Goal: Information Seeking & Learning: Learn about a topic

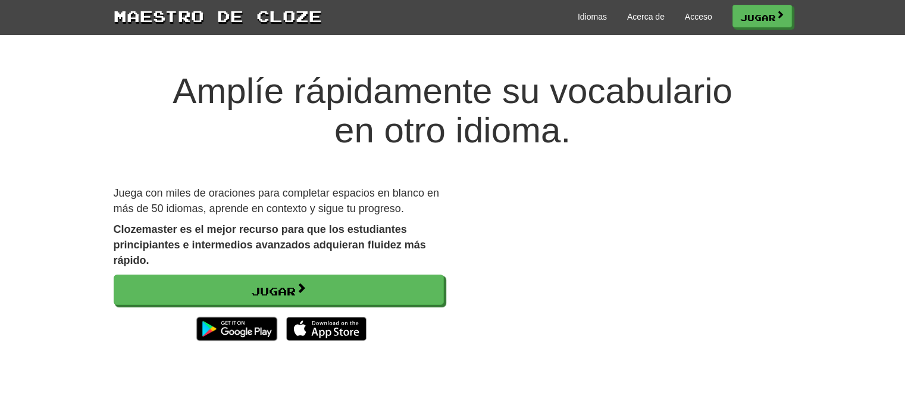
click at [341, 306] on div "Jugar" at bounding box center [279, 310] width 330 height 73
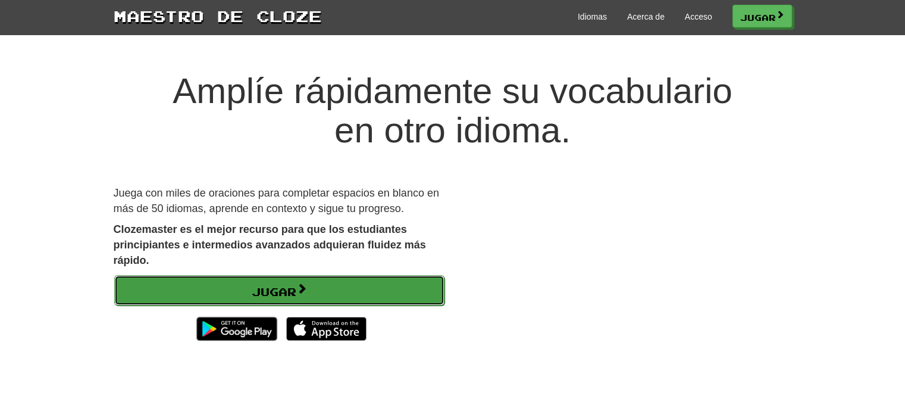
click at [341, 298] on link "Jugar" at bounding box center [279, 290] width 330 height 31
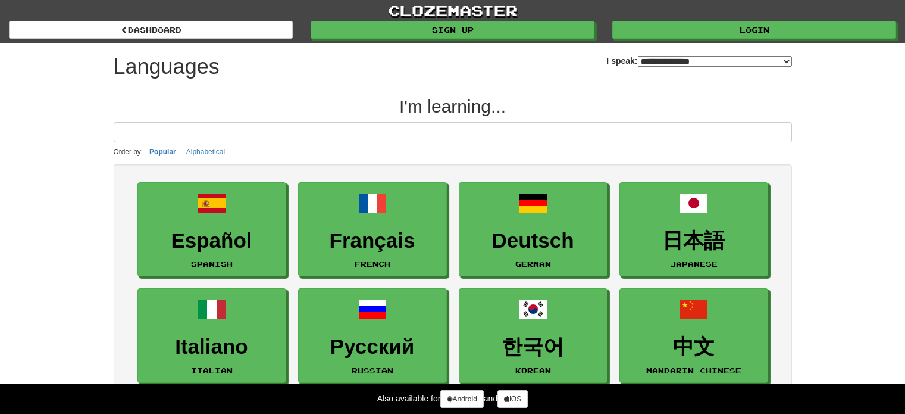
select select "*******"
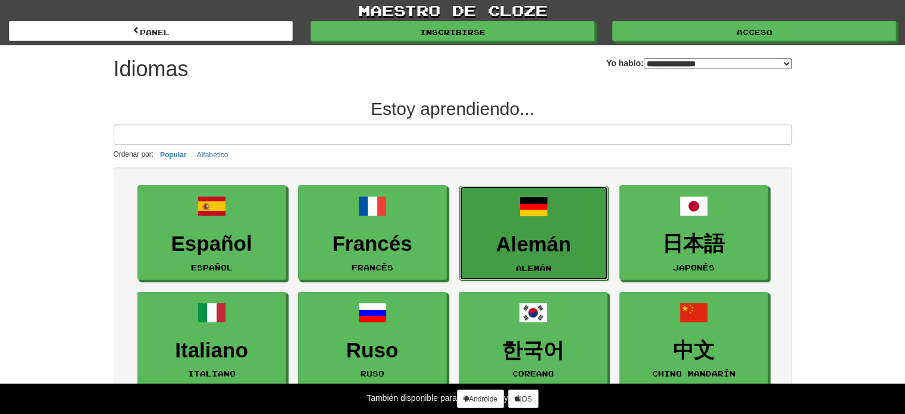
click at [522, 227] on link "Alemán Alemán" at bounding box center [534, 233] width 149 height 95
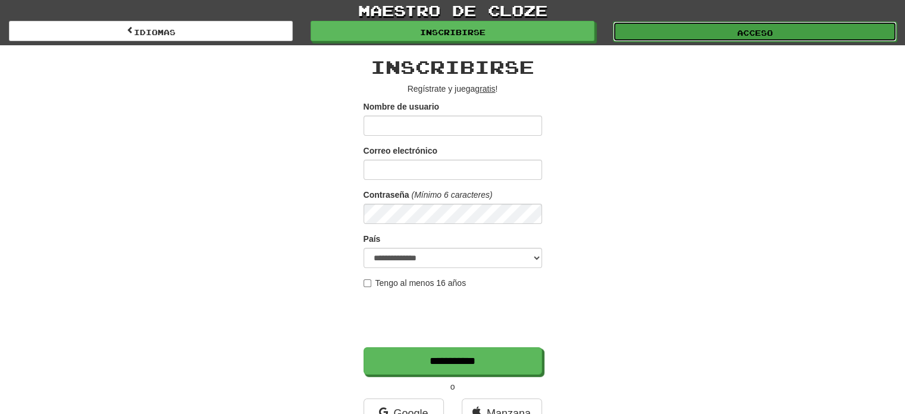
click at [698, 21] on link "Acceso" at bounding box center [755, 31] width 284 height 20
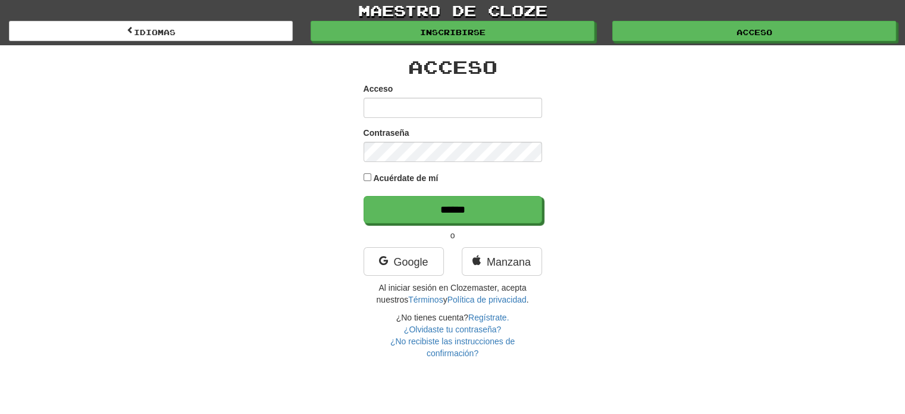
click at [555, 42] on div "maestro de cloze Idiomas Inscribirse Acceso Idiomas" at bounding box center [453, 22] width 888 height 45
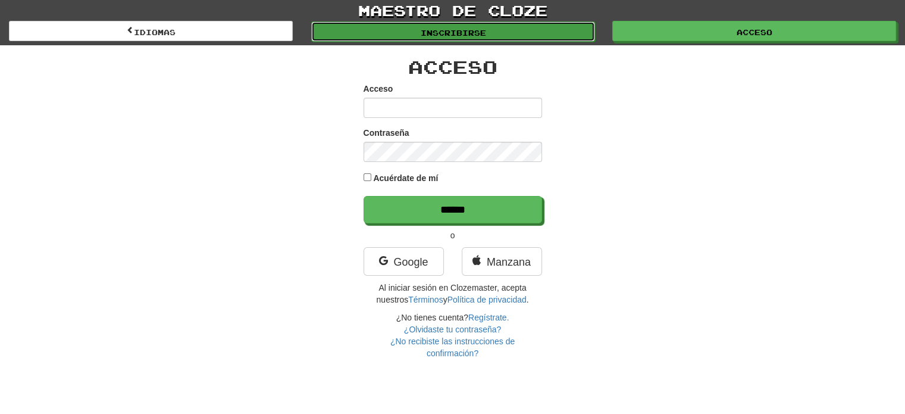
click at [552, 37] on link "Inscribirse" at bounding box center [453, 31] width 284 height 20
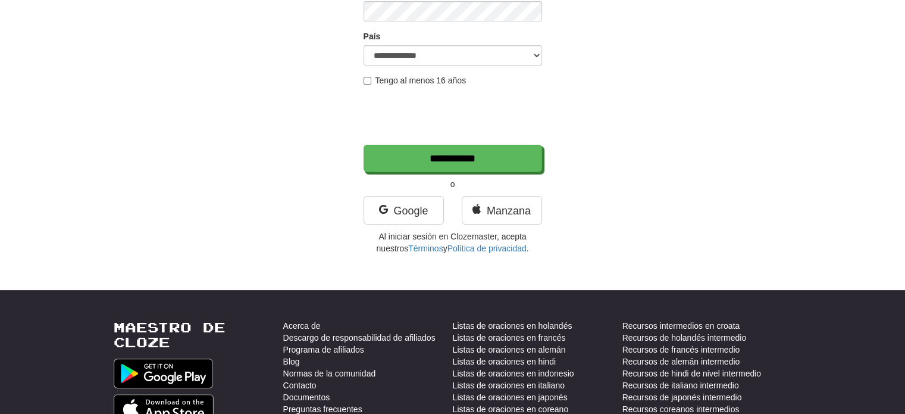
scroll to position [179, 0]
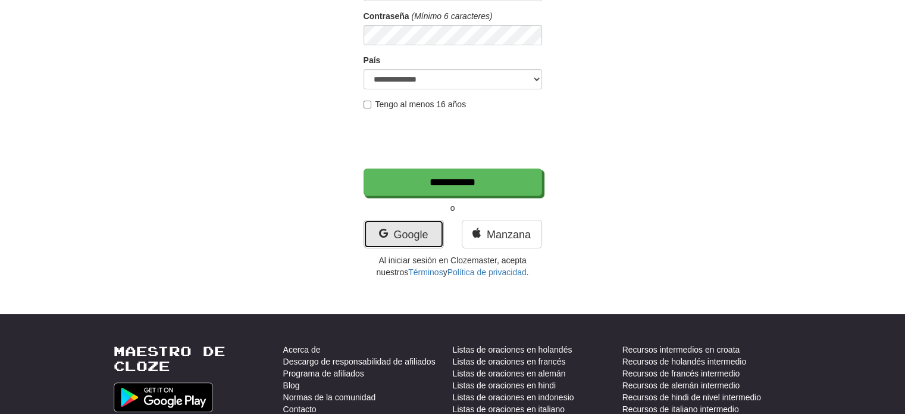
click at [413, 233] on font "Google" at bounding box center [410, 235] width 35 height 12
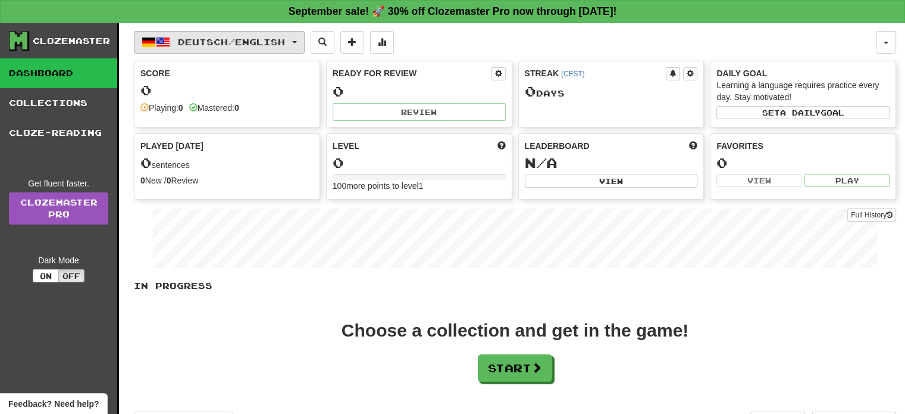
click at [215, 33] on button "Deutsch / English" at bounding box center [219, 42] width 171 height 23
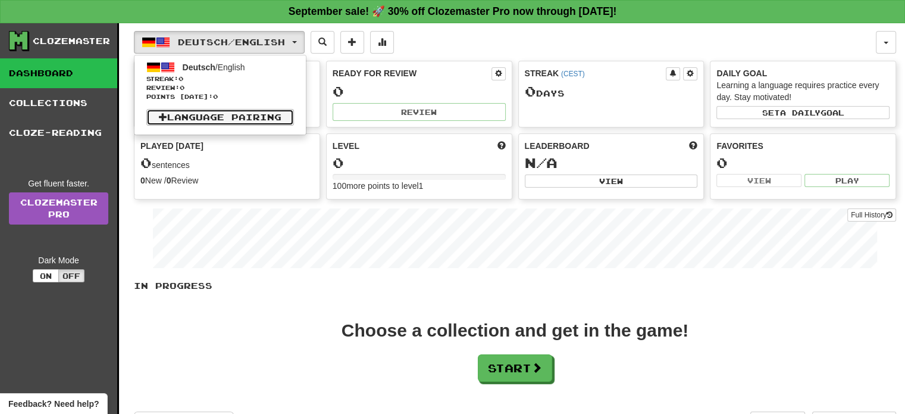
click at [252, 120] on link "Language Pairing" at bounding box center [220, 117] width 148 height 17
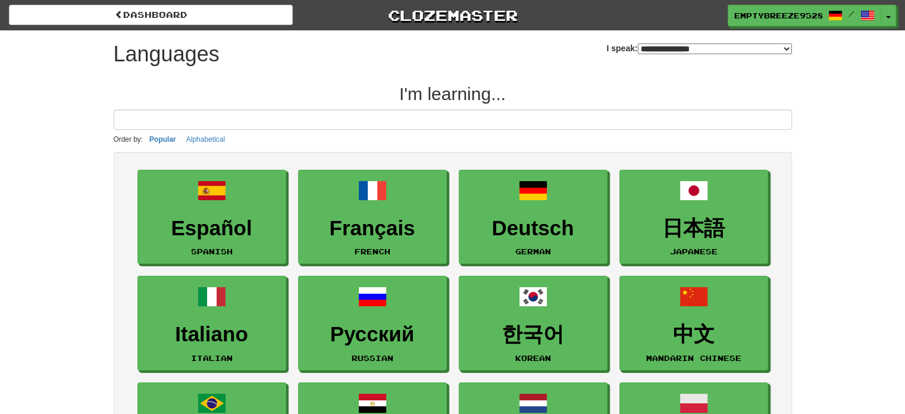
click at [638, 47] on select "**********" at bounding box center [715, 48] width 154 height 11
click at [638, 43] on select "**********" at bounding box center [715, 48] width 154 height 11
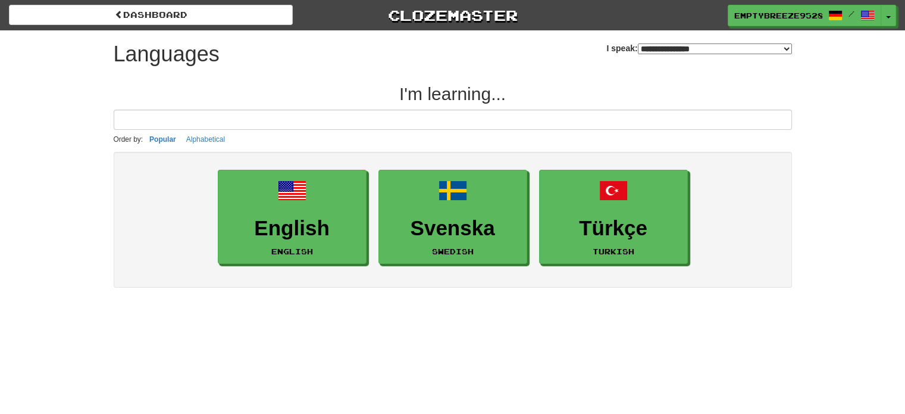
click at [659, 49] on select "**********" at bounding box center [715, 48] width 154 height 11
select select "*******"
click at [638, 43] on select "**********" at bounding box center [715, 48] width 154 height 11
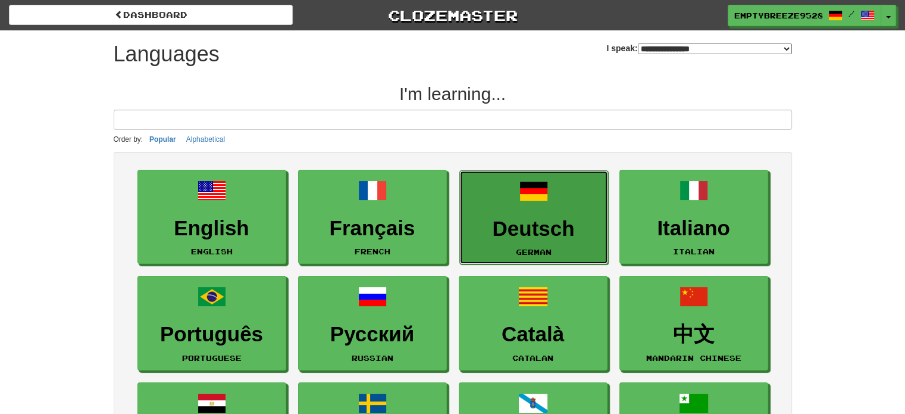
click at [555, 213] on link "Deutsch German" at bounding box center [534, 217] width 149 height 95
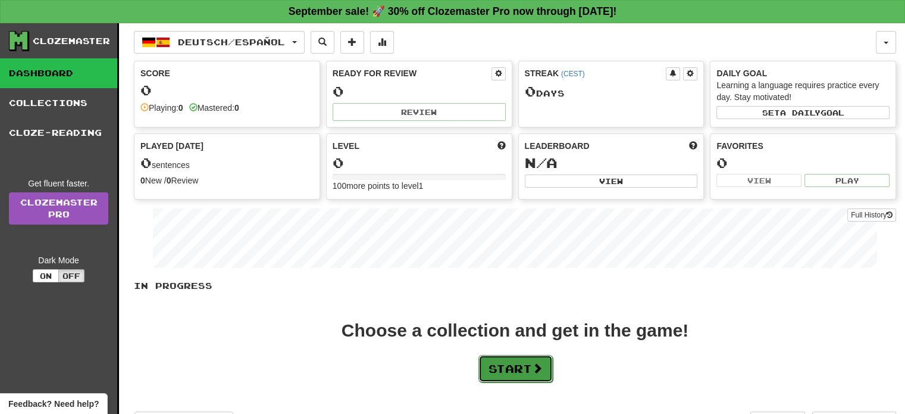
click at [535, 371] on button "Start" at bounding box center [516, 368] width 74 height 27
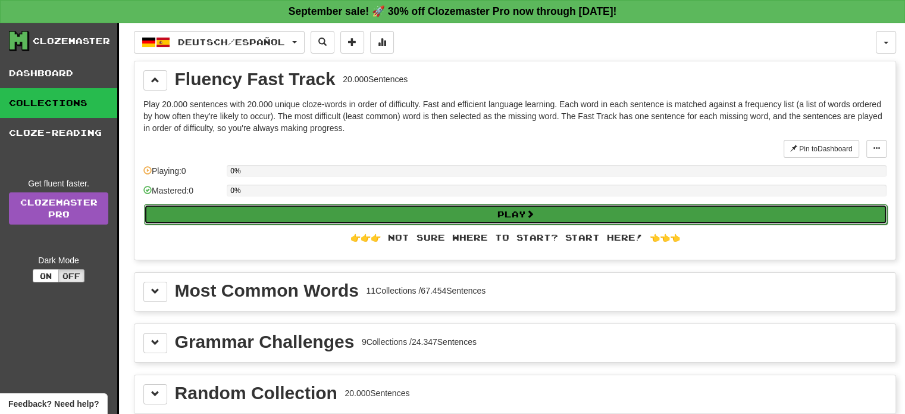
click at [424, 212] on button "Play" at bounding box center [516, 214] width 744 height 20
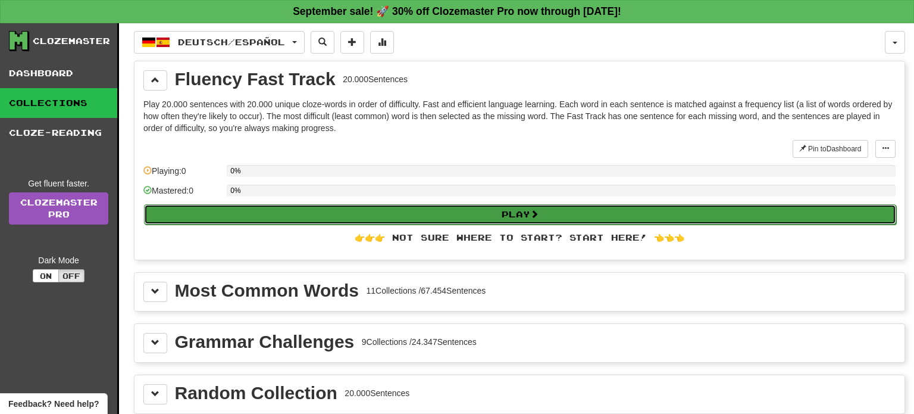
select select "**"
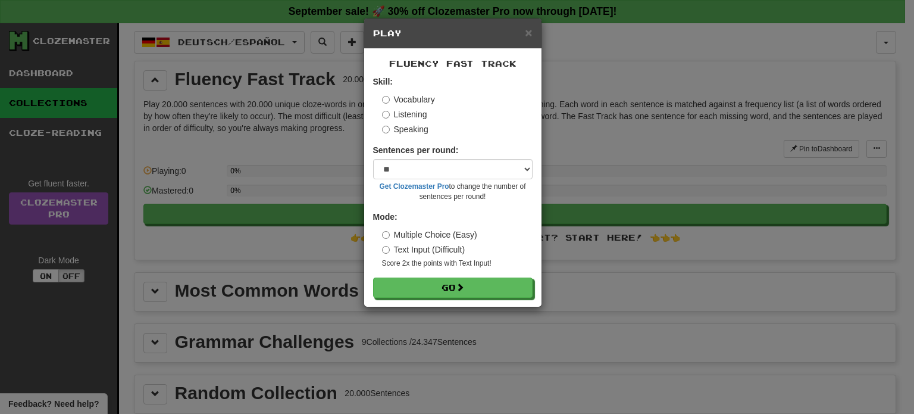
click at [416, 131] on label "Speaking" at bounding box center [405, 129] width 46 height 12
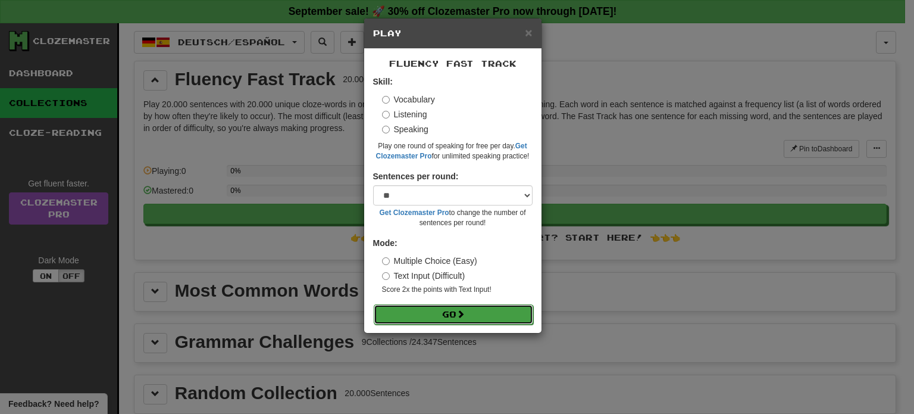
click at [486, 313] on button "Go" at bounding box center [454, 314] width 160 height 20
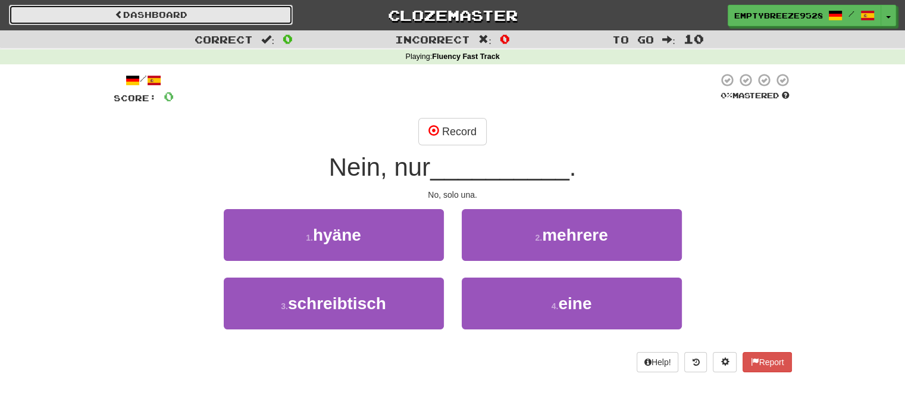
click at [204, 11] on link "Dashboard" at bounding box center [151, 15] width 284 height 20
click at [210, 8] on link "Dashboard" at bounding box center [151, 15] width 284 height 20
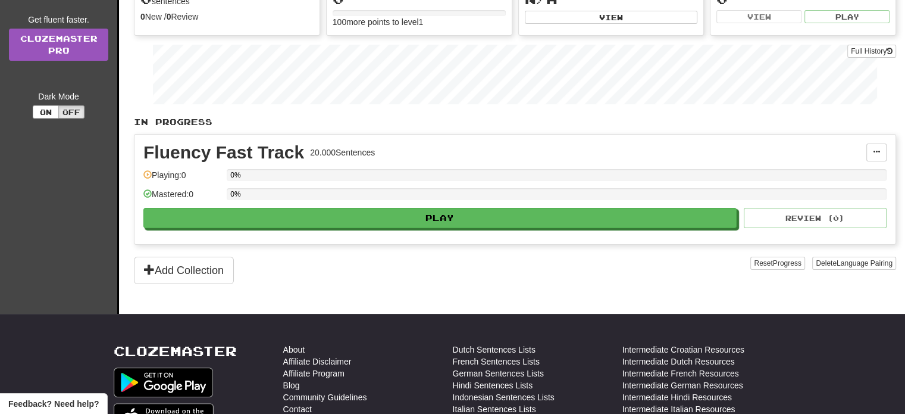
scroll to position [179, 0]
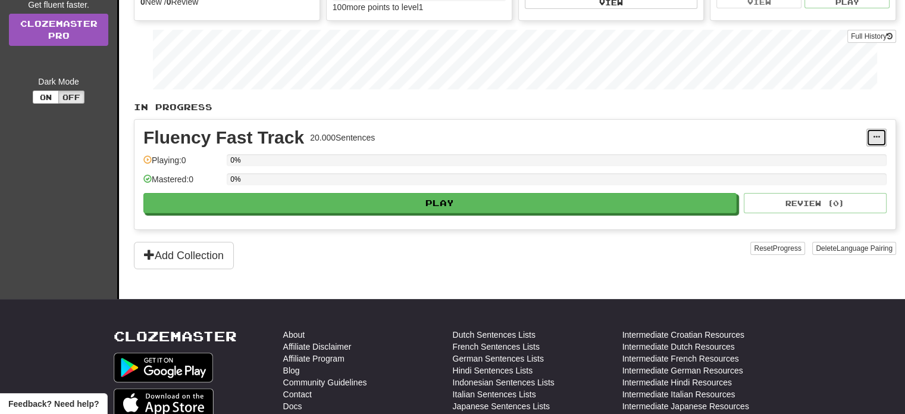
click at [880, 136] on button at bounding box center [877, 138] width 20 height 18
click at [732, 116] on div "In Progress Fluency Fast Track 20.000 Sentences Manage Sentences Unpin from Das…" at bounding box center [515, 185] width 763 height 168
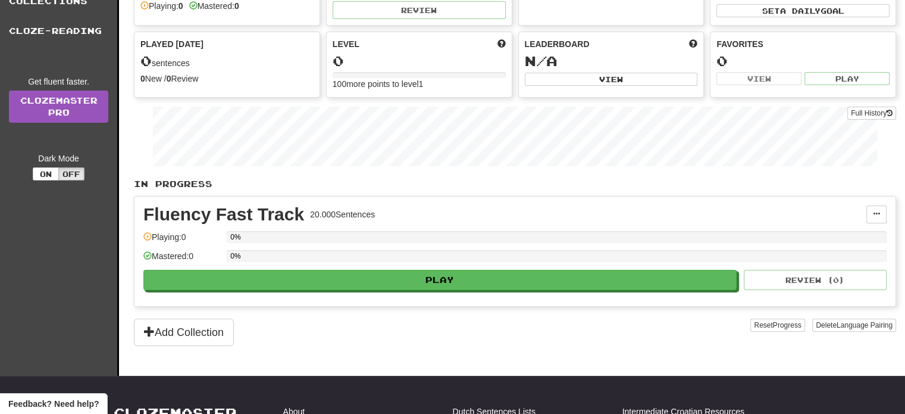
scroll to position [0, 0]
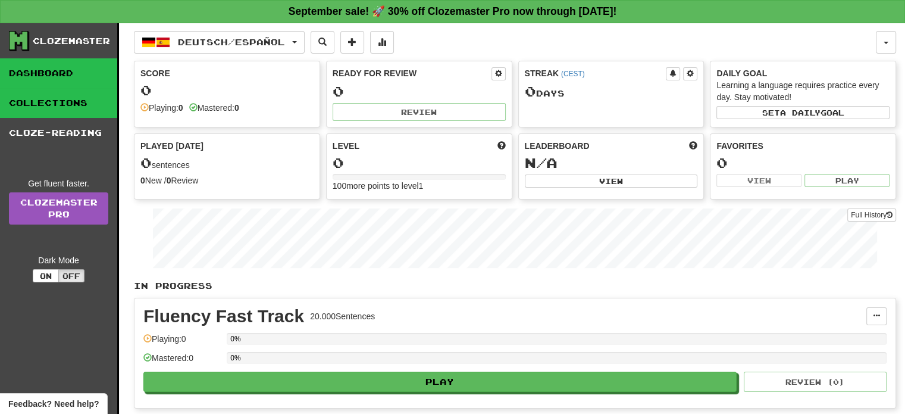
click at [71, 111] on link "Collections" at bounding box center [58, 103] width 117 height 30
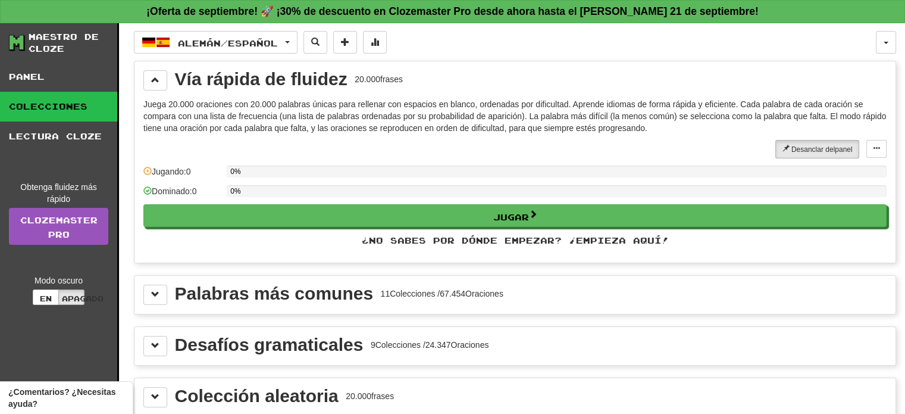
click at [532, 80] on div "Vía rápida de fluidez 20.000 frases" at bounding box center [515, 80] width 744 height 20
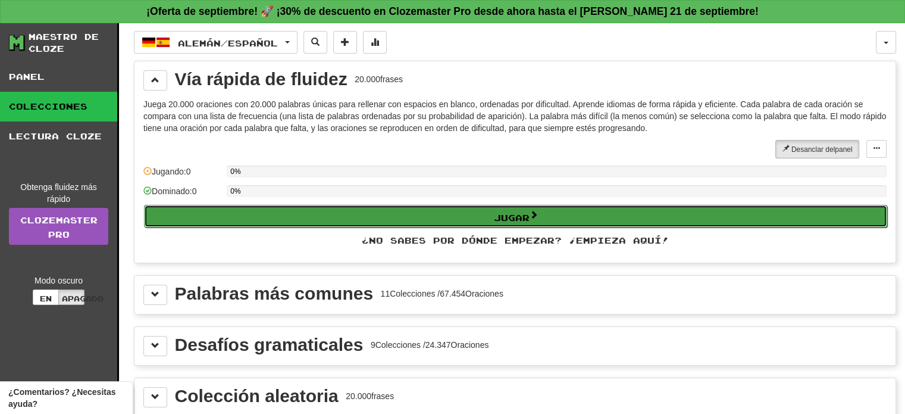
click at [510, 215] on font "Jugar" at bounding box center [512, 217] width 36 height 10
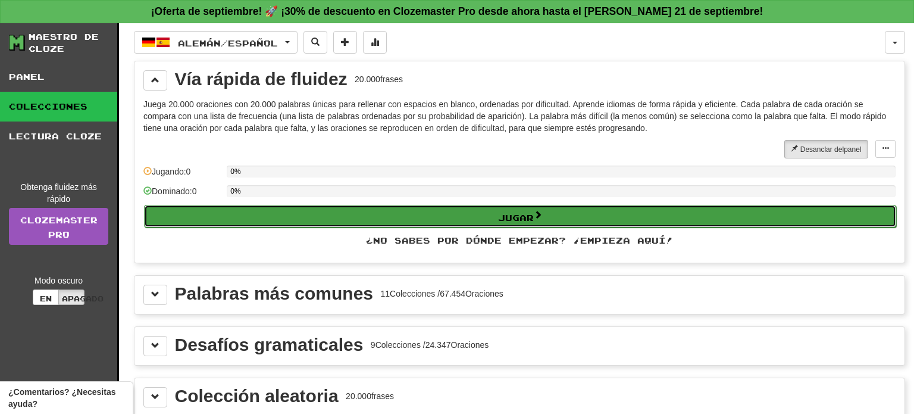
select select "**"
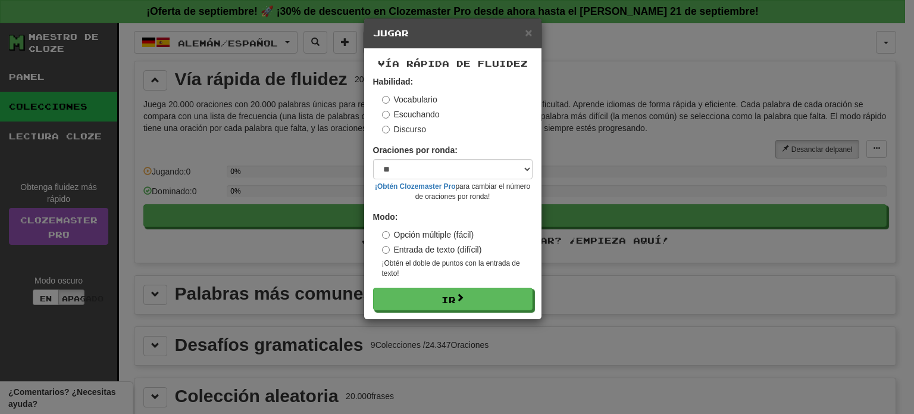
click at [416, 115] on font "Escuchando" at bounding box center [417, 115] width 46 height 10
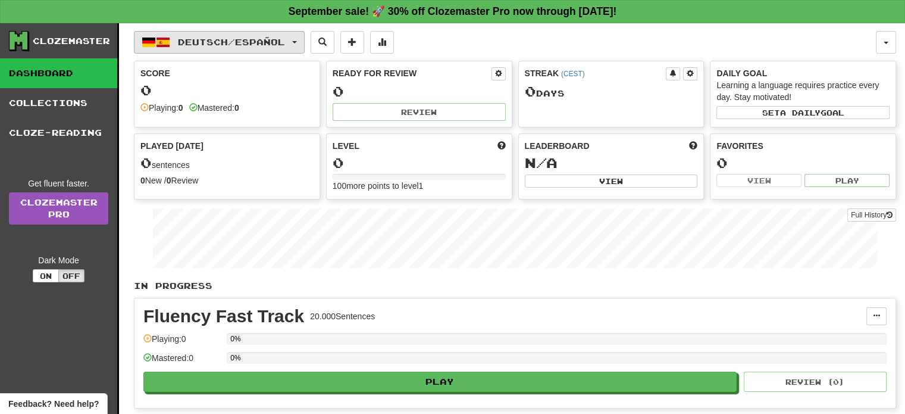
click at [207, 39] on span "Deutsch / Español" at bounding box center [231, 42] width 107 height 10
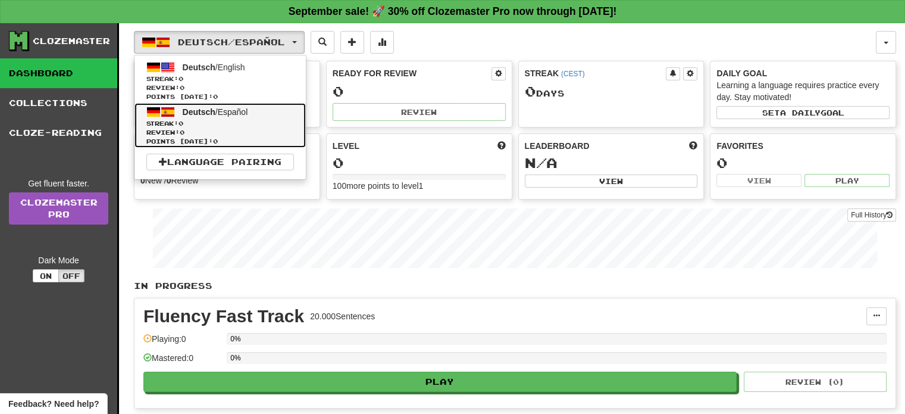
click at [257, 139] on span "Points [DATE]: 0" at bounding box center [220, 141] width 148 height 9
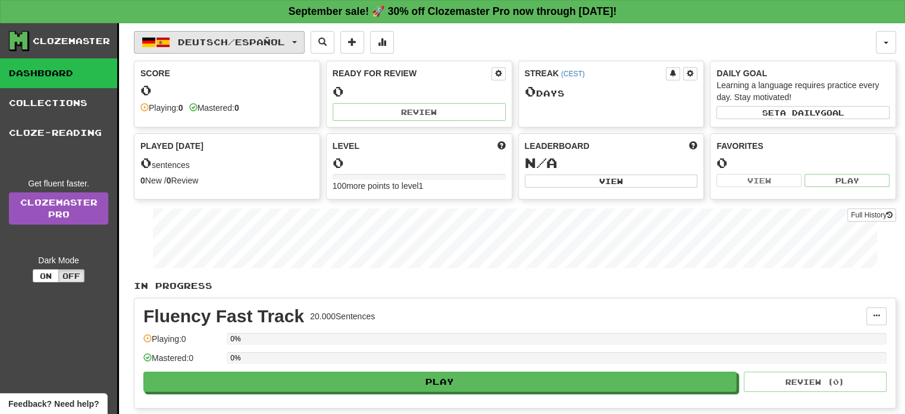
click at [251, 46] on span "Deutsch / Español" at bounding box center [231, 42] width 107 height 10
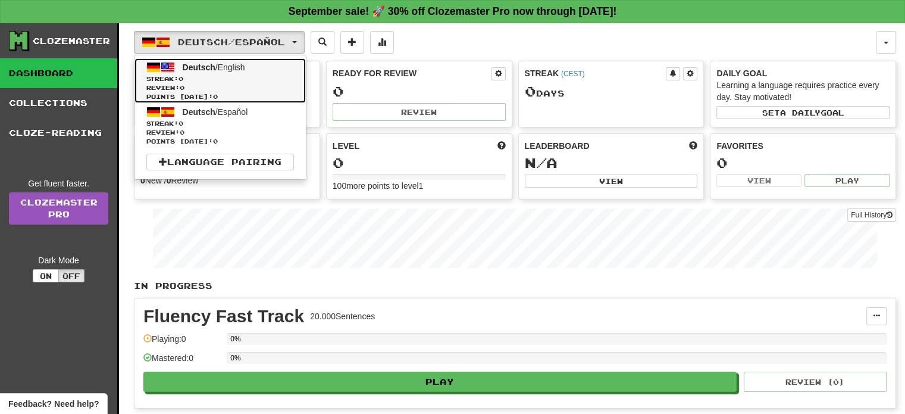
click at [240, 75] on span "Streak: 0" at bounding box center [220, 78] width 148 height 9
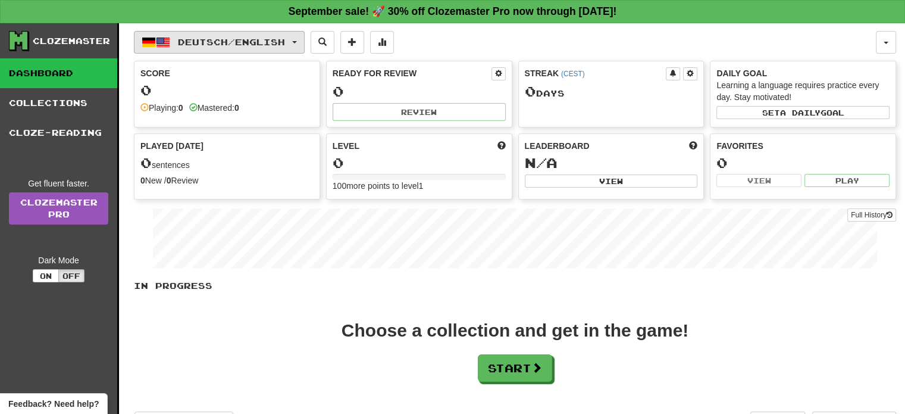
click at [238, 39] on span "Deutsch / English" at bounding box center [231, 42] width 107 height 10
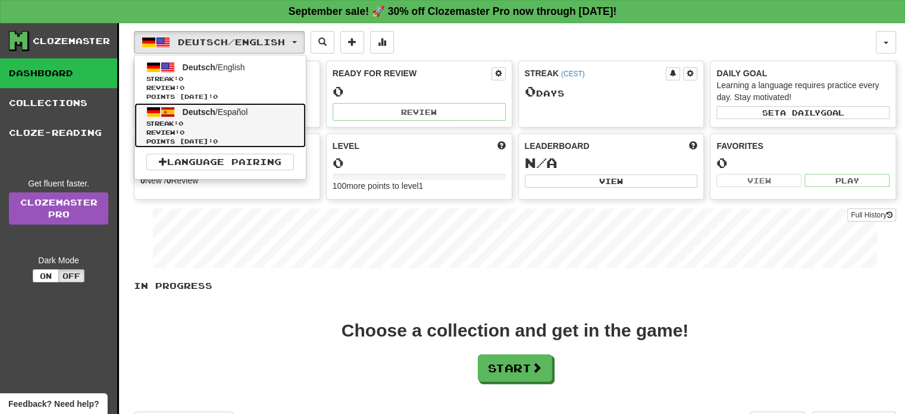
click at [245, 126] on span "Streak: 0" at bounding box center [220, 123] width 148 height 9
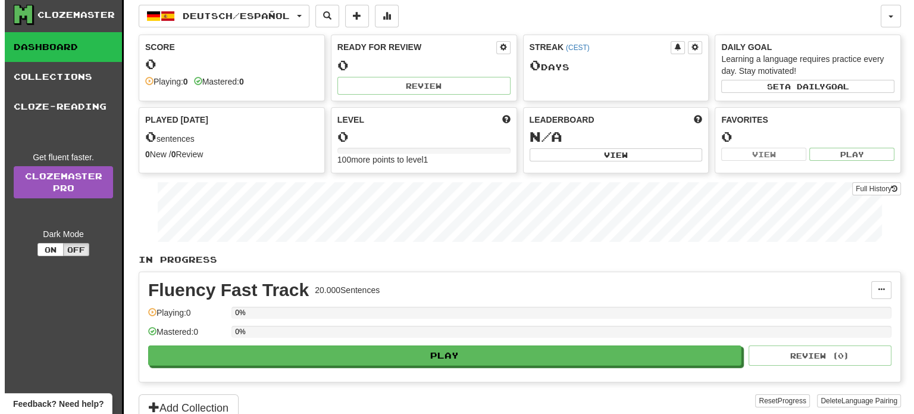
scroll to position [60, 0]
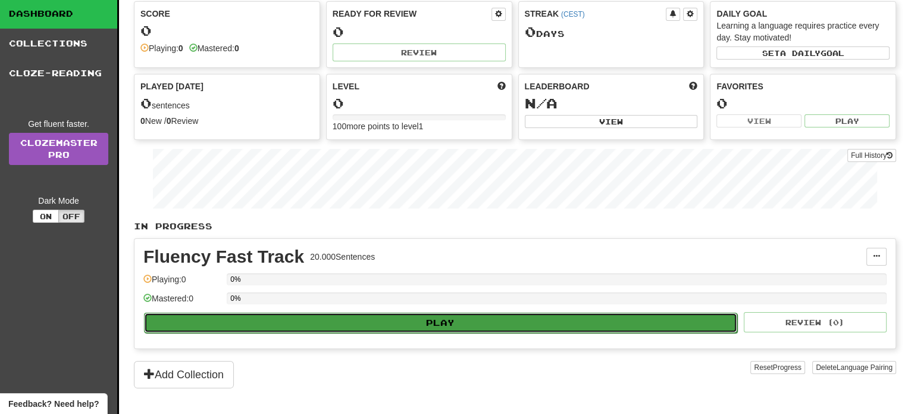
click at [357, 316] on button "Play" at bounding box center [441, 323] width 594 height 20
select select "**"
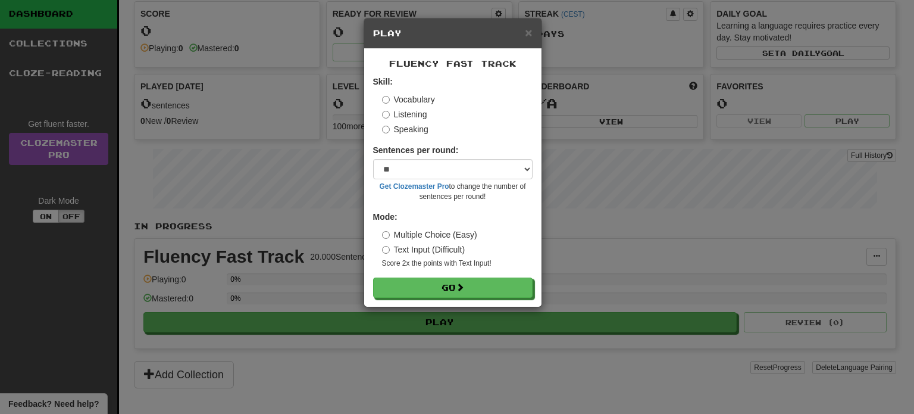
click at [421, 130] on label "Speaking" at bounding box center [405, 129] width 46 height 12
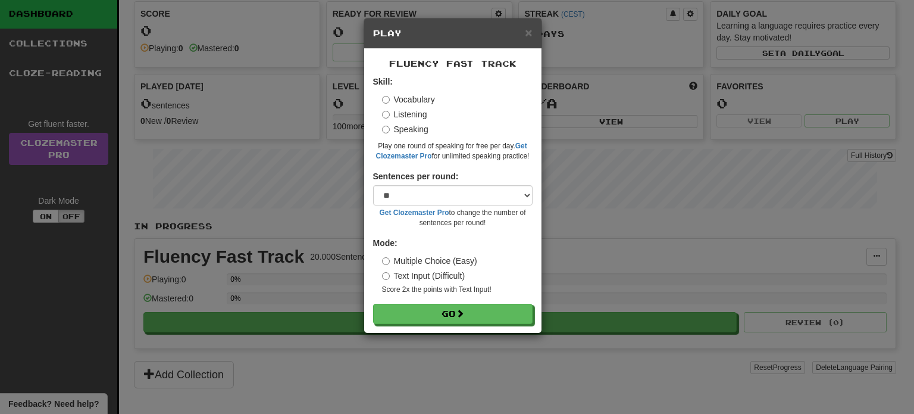
scroll to position [63, 0]
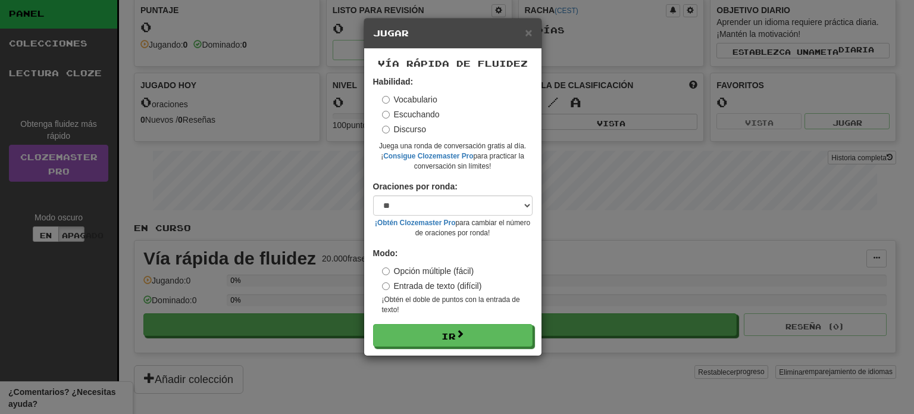
click at [417, 95] on font "Vocabulario" at bounding box center [415, 100] width 43 height 10
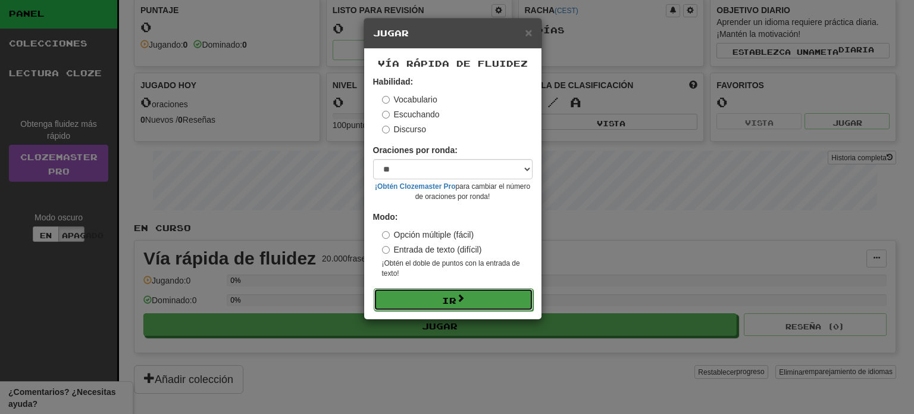
click at [492, 299] on button "Ir" at bounding box center [454, 299] width 160 height 23
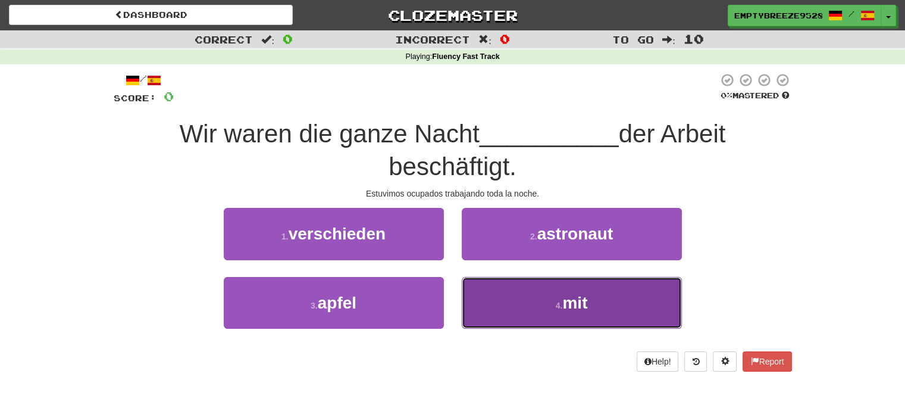
click at [467, 294] on button "4 . mit" at bounding box center [572, 303] width 220 height 52
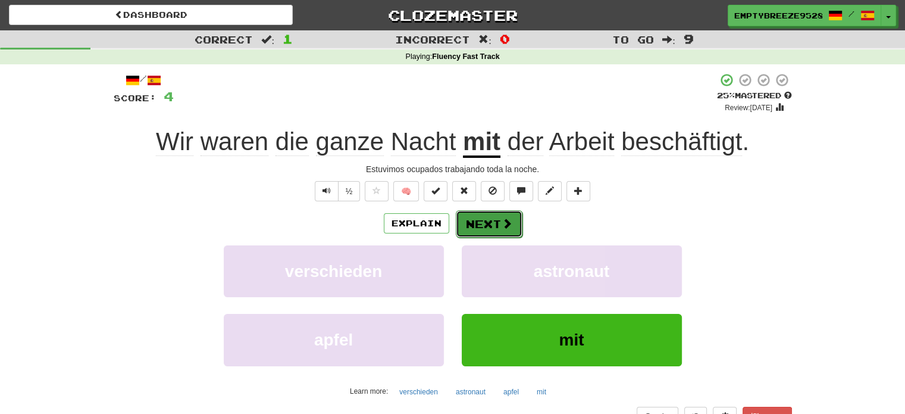
click at [476, 230] on button "Next" at bounding box center [489, 223] width 67 height 27
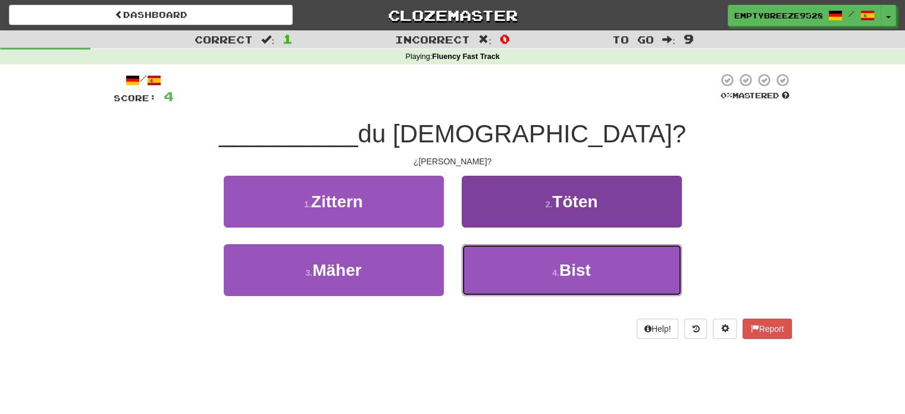
click at [516, 277] on button "4 . Bist" at bounding box center [572, 270] width 220 height 52
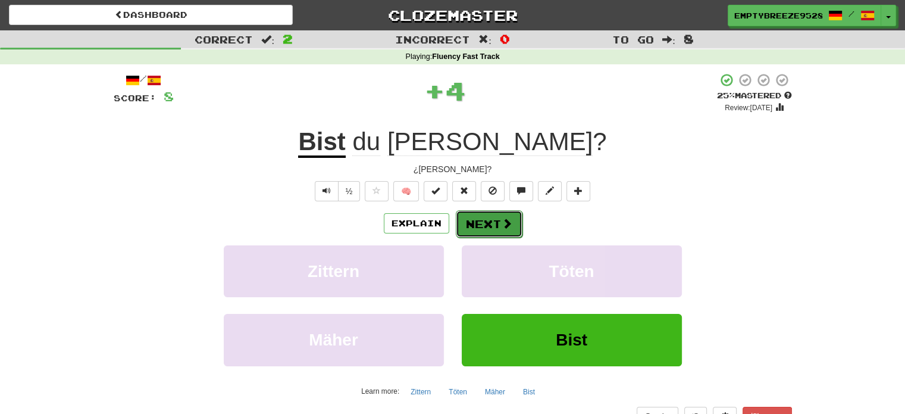
click at [498, 225] on button "Next" at bounding box center [489, 223] width 67 height 27
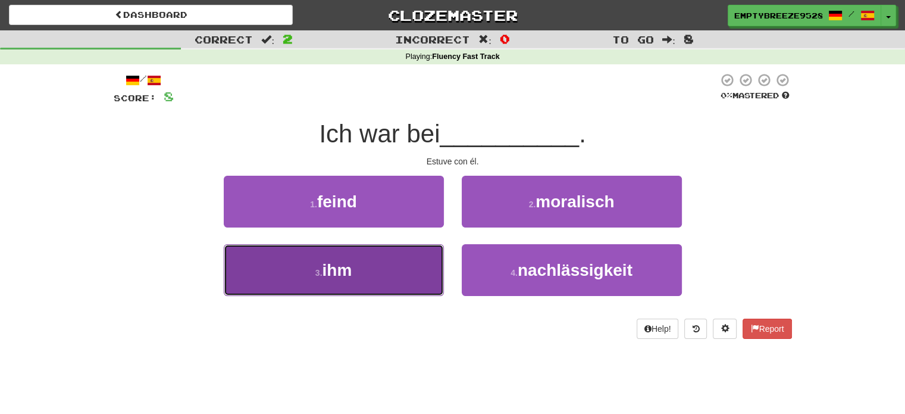
click at [425, 270] on button "3 . ihm" at bounding box center [334, 270] width 220 height 52
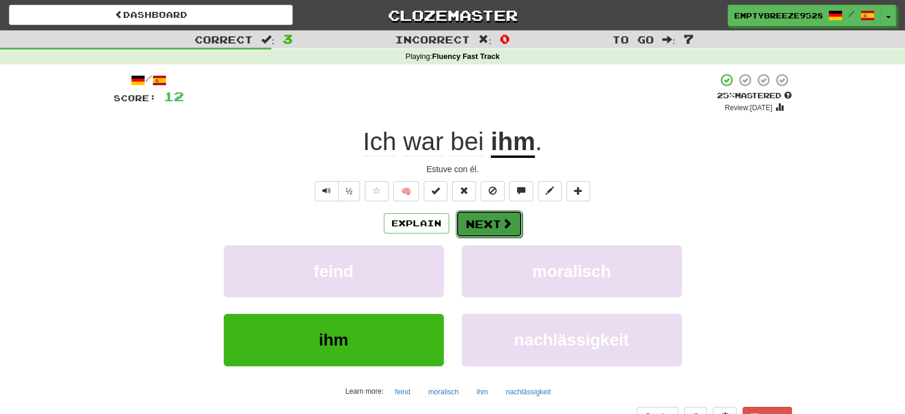
click at [491, 227] on button "Next" at bounding box center [489, 223] width 67 height 27
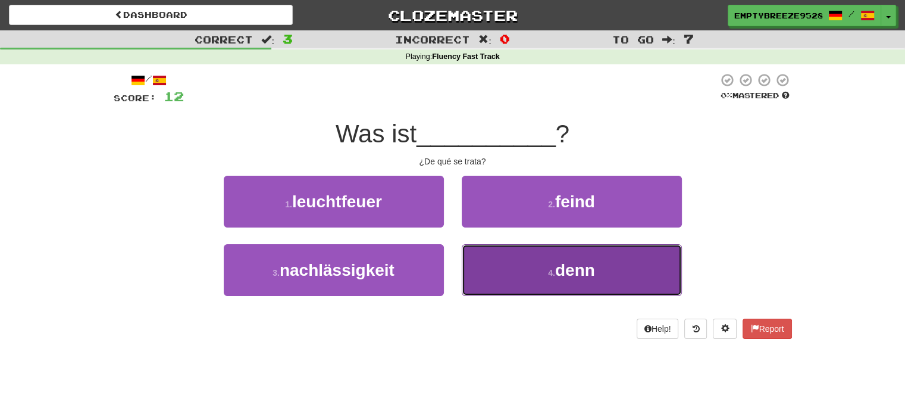
click at [494, 256] on button "4 . denn" at bounding box center [572, 270] width 220 height 52
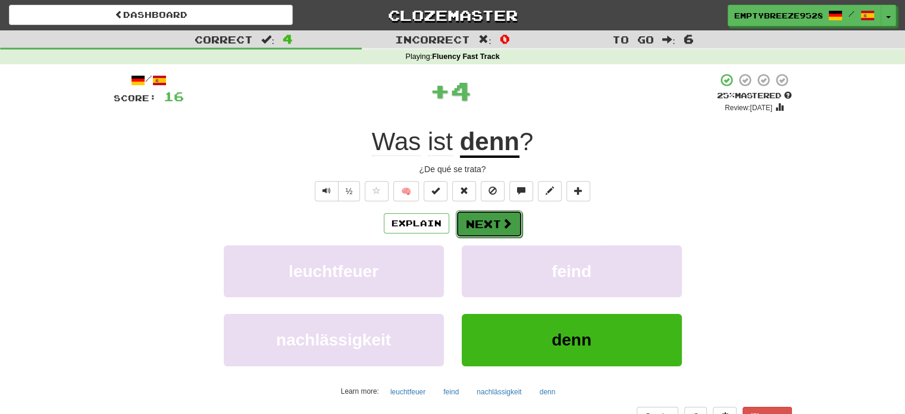
click at [493, 223] on button "Next" at bounding box center [489, 223] width 67 height 27
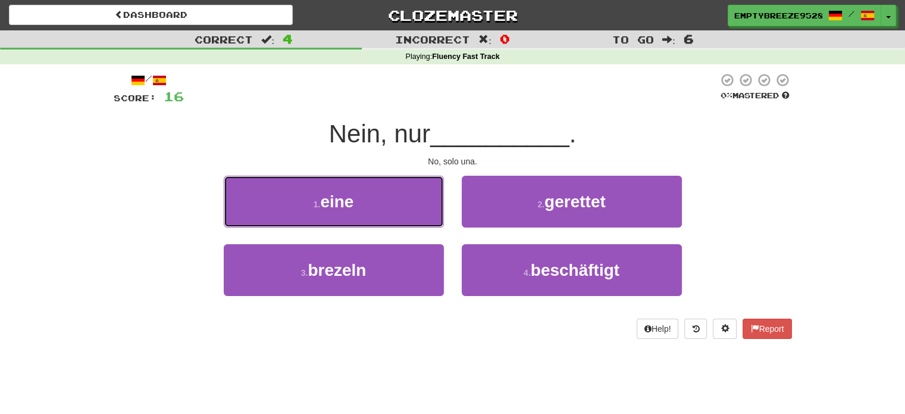
click at [423, 207] on button "1 . eine" at bounding box center [334, 202] width 220 height 52
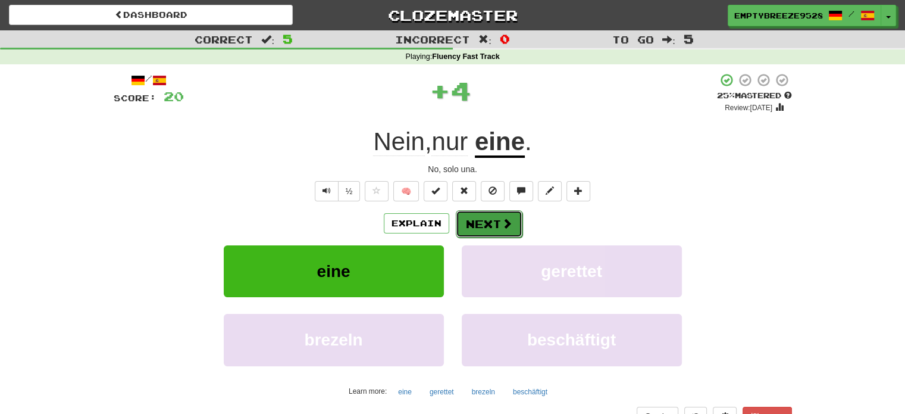
click at [494, 226] on button "Next" at bounding box center [489, 223] width 67 height 27
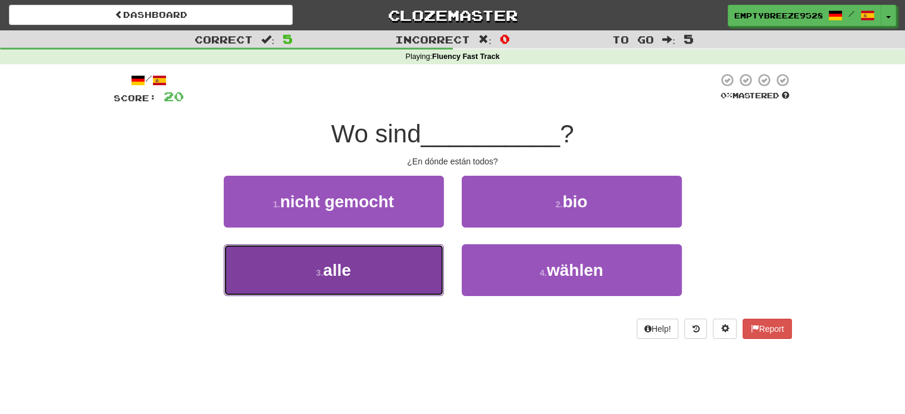
click at [413, 245] on button "3 . alle" at bounding box center [334, 270] width 220 height 52
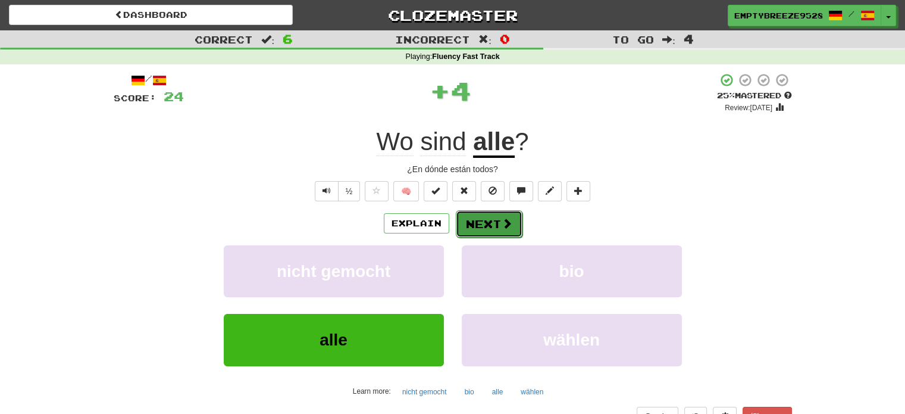
click at [495, 224] on button "Next" at bounding box center [489, 223] width 67 height 27
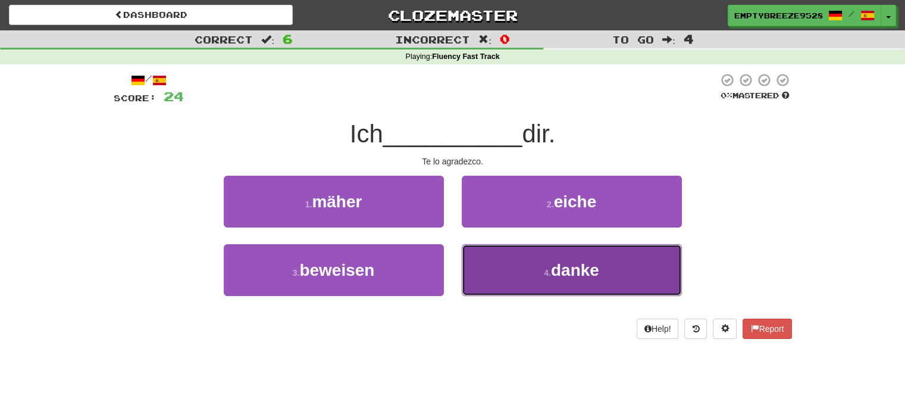
click at [486, 258] on button "4 . danke" at bounding box center [572, 270] width 220 height 52
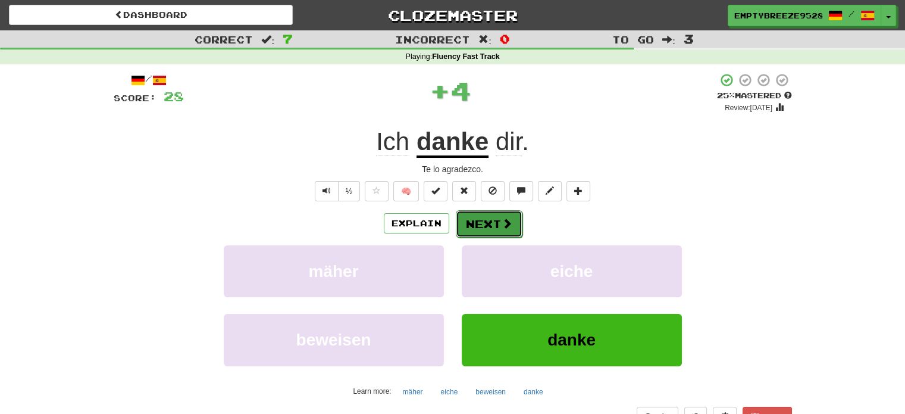
click at [472, 226] on button "Next" at bounding box center [489, 223] width 67 height 27
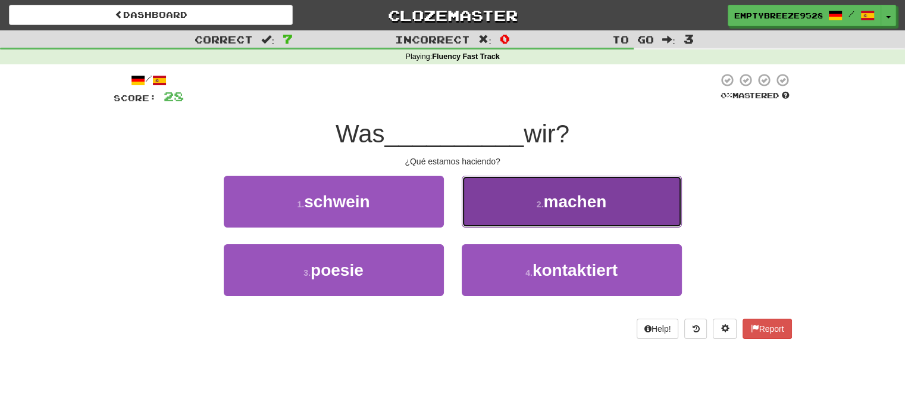
click at [480, 199] on button "2 . machen" at bounding box center [572, 202] width 220 height 52
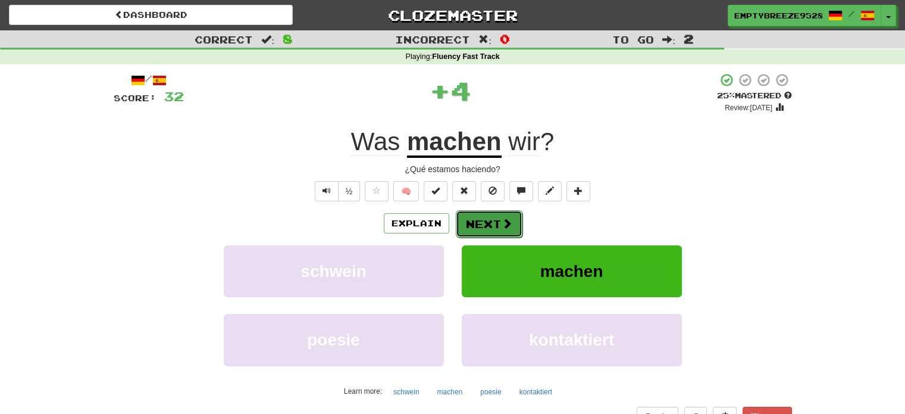
click at [474, 224] on button "Next" at bounding box center [489, 223] width 67 height 27
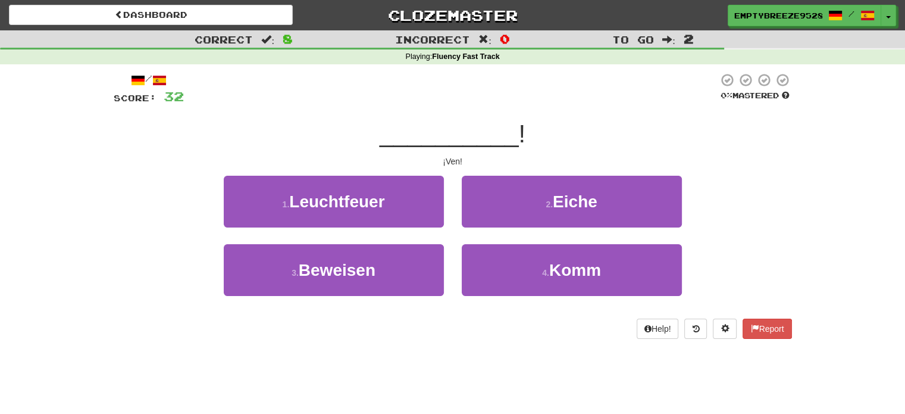
click at [479, 237] on div "2 . Eiche" at bounding box center [572, 210] width 238 height 68
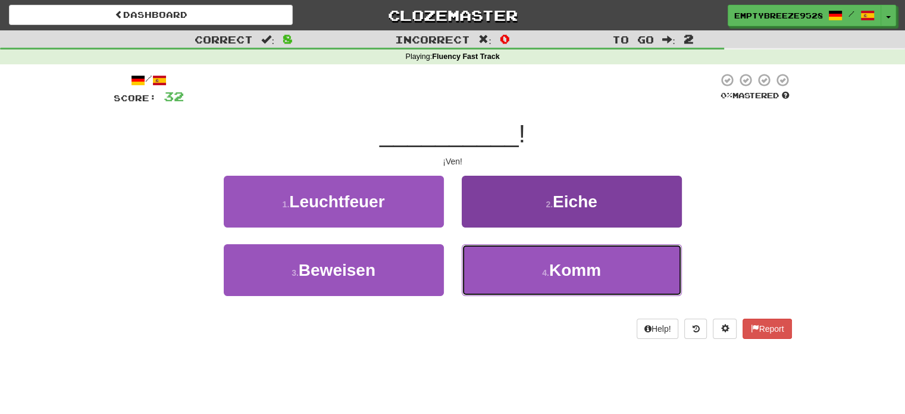
click at [480, 257] on button "4 . Komm" at bounding box center [572, 270] width 220 height 52
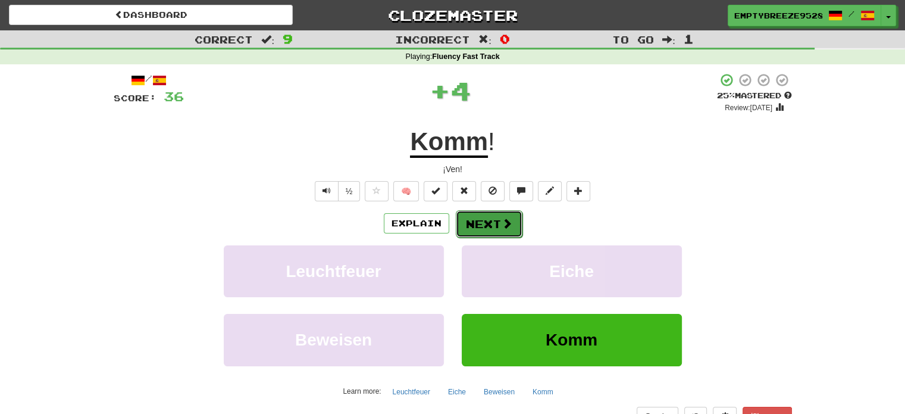
click at [481, 214] on button "Next" at bounding box center [489, 223] width 67 height 27
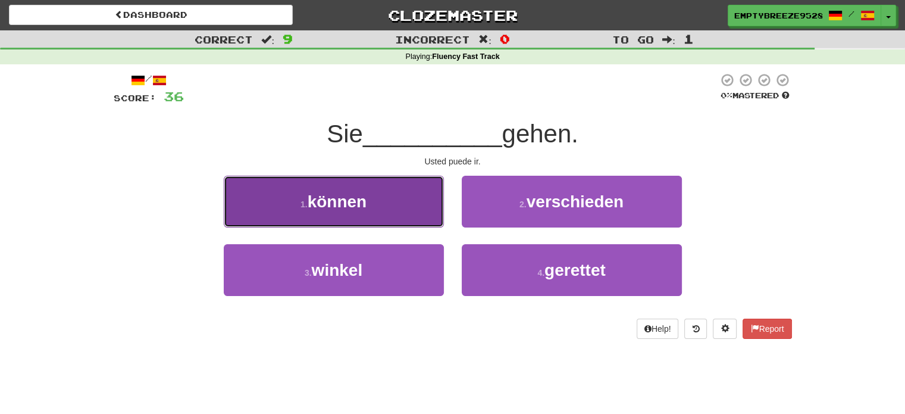
click at [412, 202] on button "1 . können" at bounding box center [334, 202] width 220 height 52
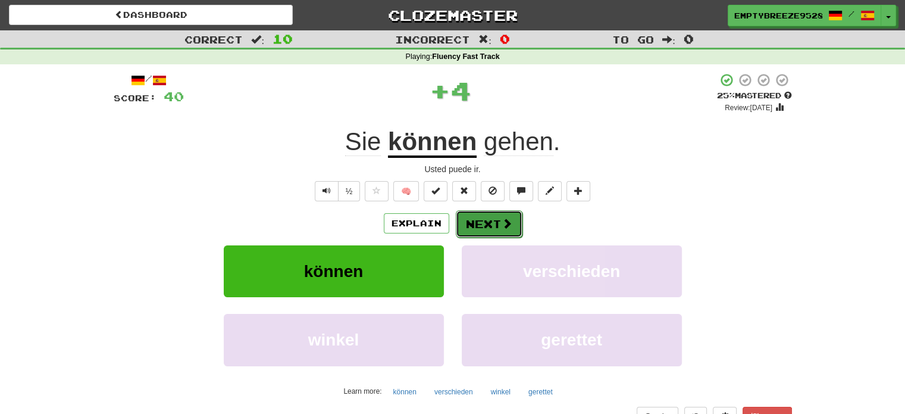
click at [502, 226] on span at bounding box center [507, 223] width 11 height 11
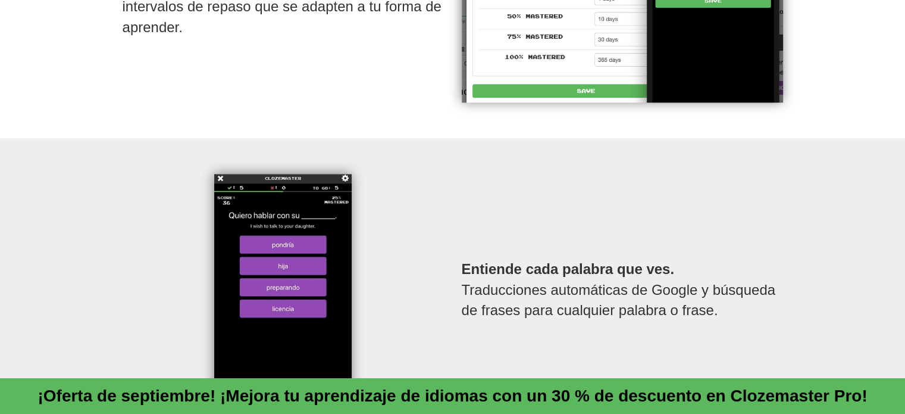
scroll to position [1488, 0]
